Goal: Task Accomplishment & Management: Manage account settings

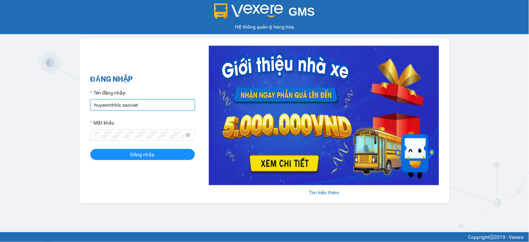
click at [156, 110] on input "huyennthhlc.saoviet" at bounding box center [142, 104] width 105 height 11
type input "giangmth_hhlc.saoviet"
click at [153, 141] on form "Tên đăng nhập giangmth_hhlc.saoviet Mật khẩu Đăng nhập" at bounding box center [142, 124] width 105 height 71
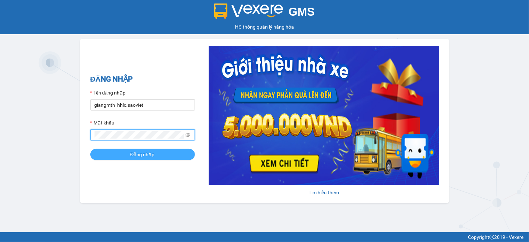
click at [90, 149] on button "Đăng nhập" at bounding box center [142, 154] width 105 height 11
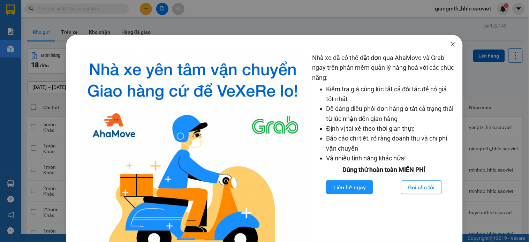
click at [451, 43] on icon "close" at bounding box center [453, 44] width 4 height 4
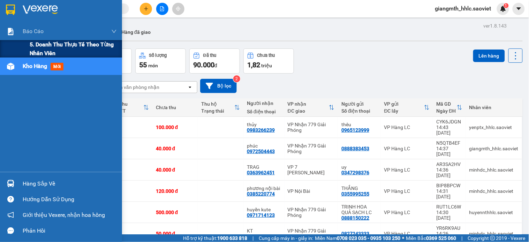
click at [63, 46] on span "5. Doanh thu thực tế theo từng nhân viên" at bounding box center [73, 48] width 87 height 17
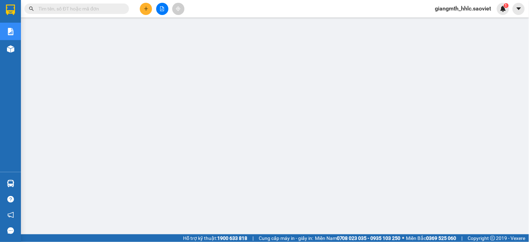
click at [449, 9] on span "giangmth_hhlc.saoviet" at bounding box center [463, 8] width 67 height 9
click at [449, 21] on span "Đăng xuất" at bounding box center [467, 22] width 53 height 8
